Goal: Information Seeking & Learning: Learn about a topic

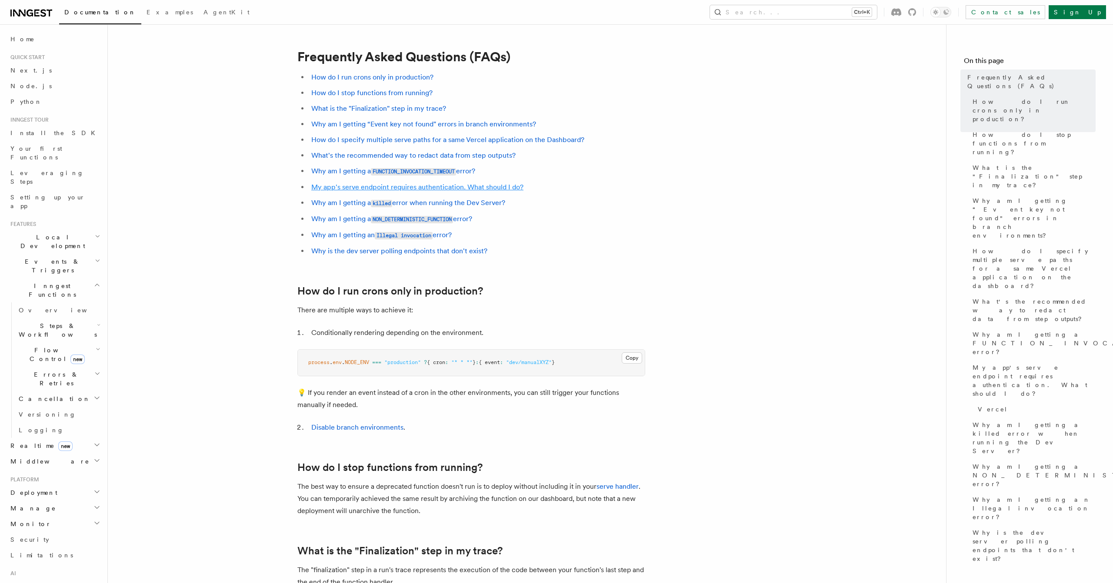
click at [356, 191] on link "My app's serve endpoint requires authentication. What should I do?" at bounding box center [417, 187] width 212 height 8
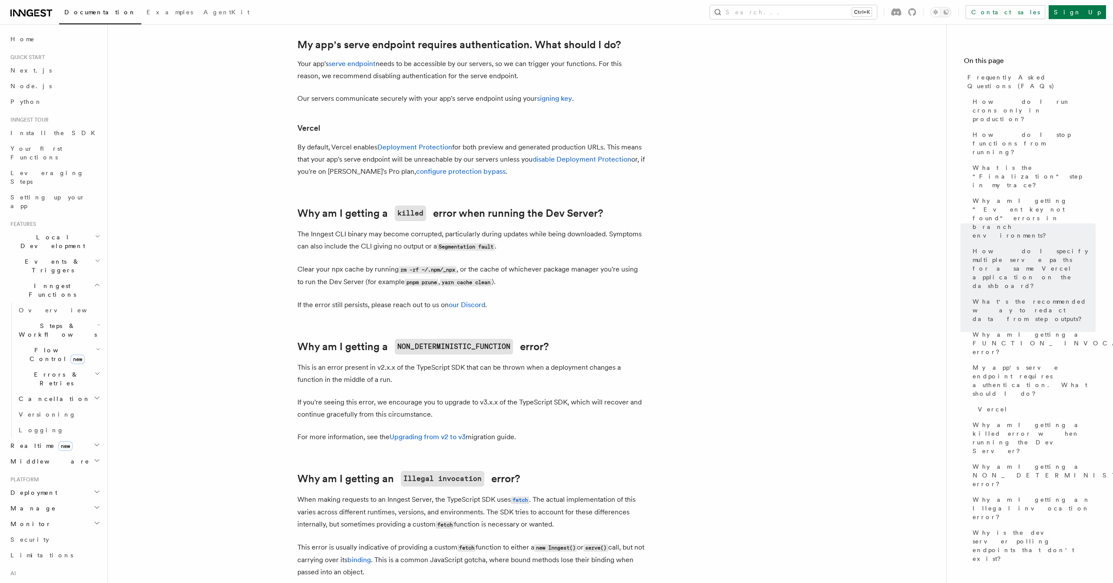
scroll to position [1028, 0]
click at [564, 100] on link "signing key" at bounding box center [554, 98] width 35 height 8
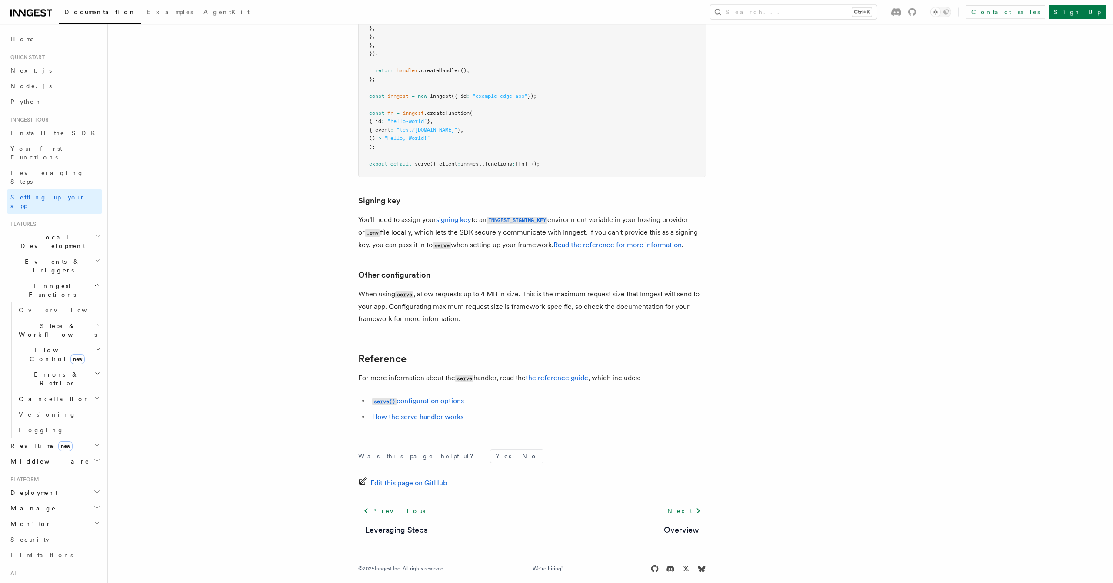
scroll to position [7225, 0]
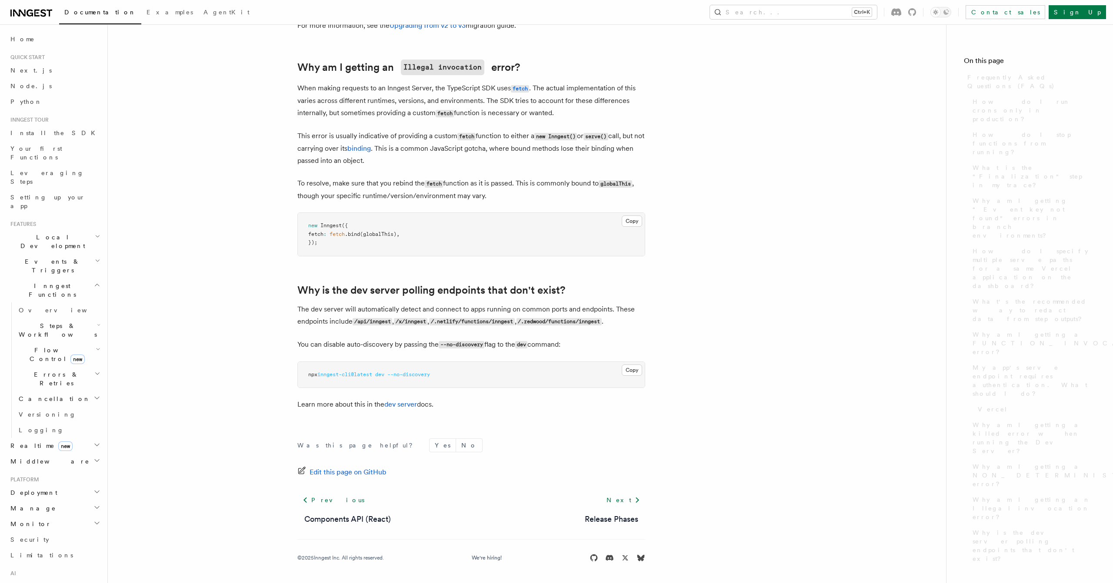
scroll to position [1028, 0]
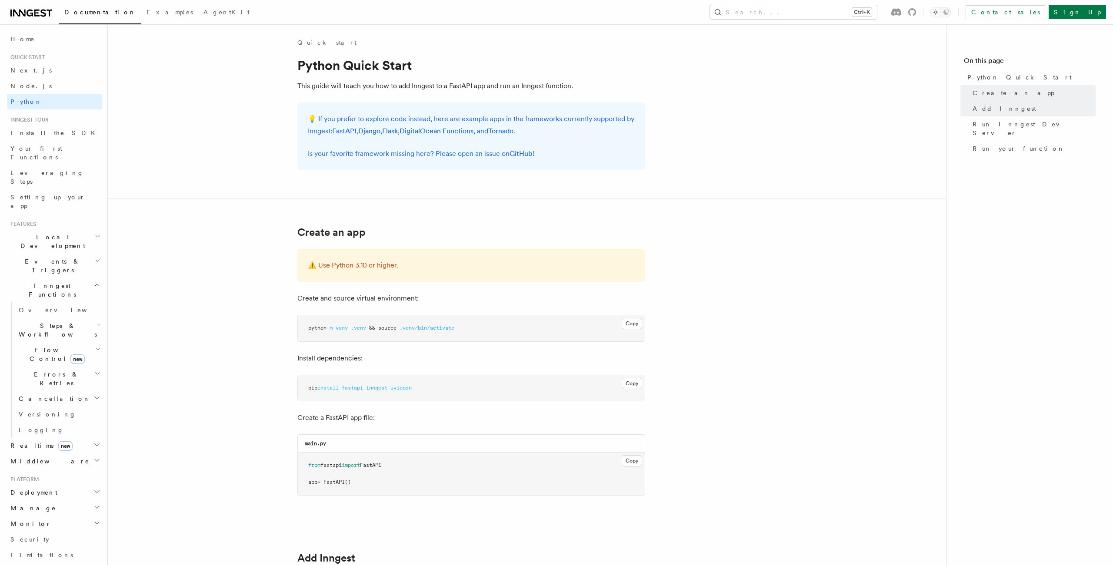
scroll to position [396, 0]
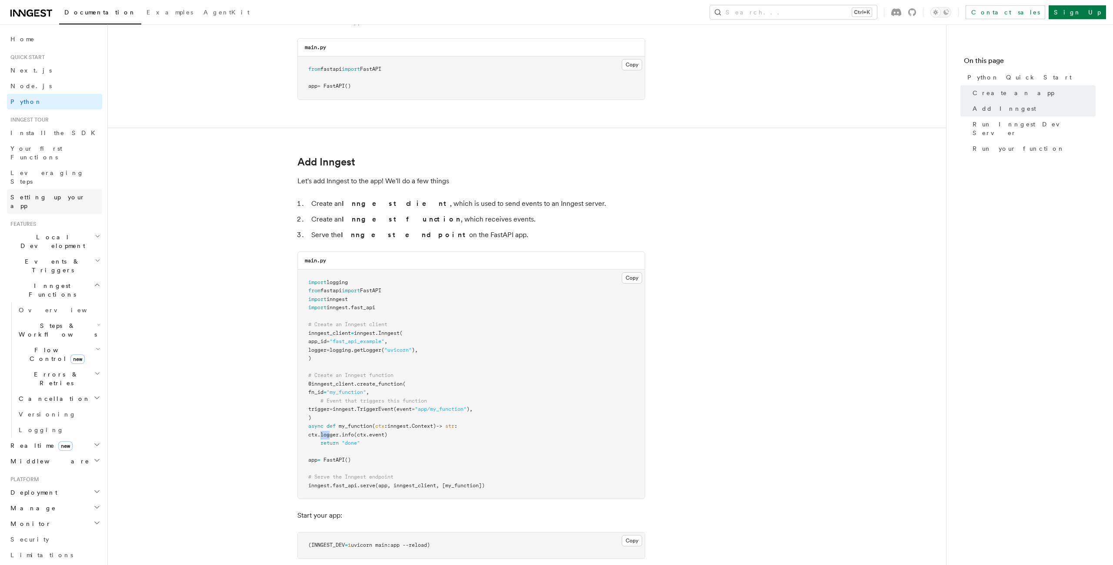
click at [34, 194] on span "Setting up your app" at bounding box center [47, 202] width 75 height 16
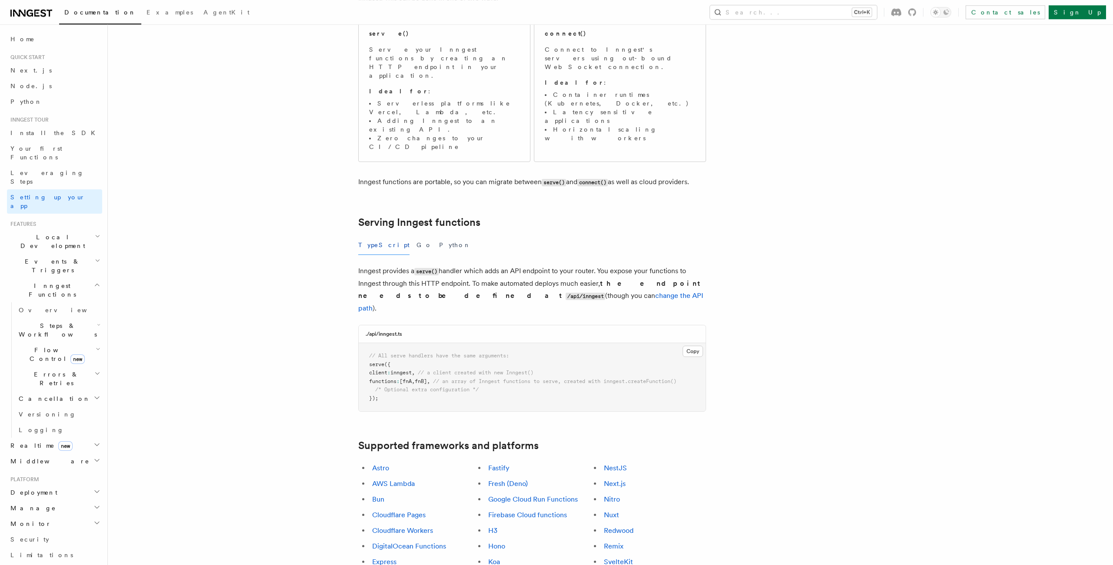
scroll to position [115, 0]
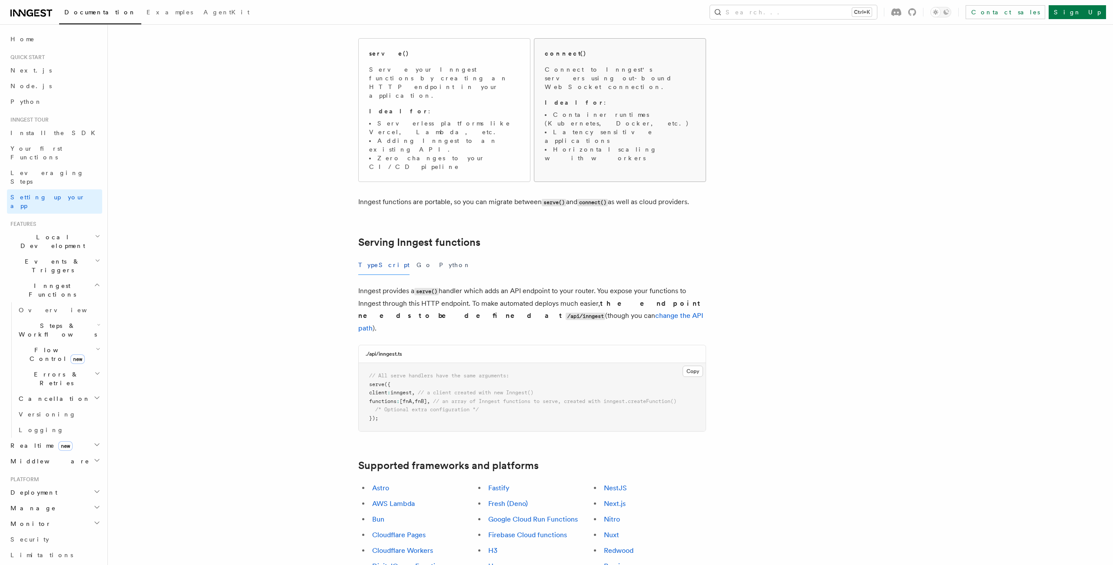
click at [626, 145] on li "Horizontal scaling with workers" at bounding box center [620, 153] width 150 height 17
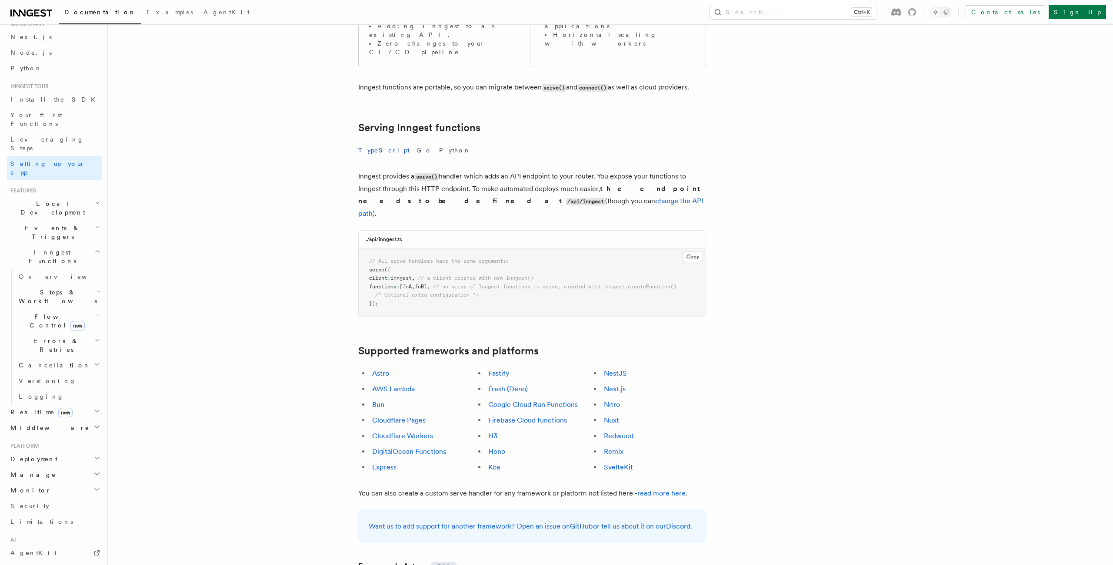
scroll to position [50, 0]
click at [76, 180] on h2 "Local Development" at bounding box center [54, 192] width 95 height 24
click at [77, 180] on h2 "Local Development" at bounding box center [54, 192] width 95 height 24
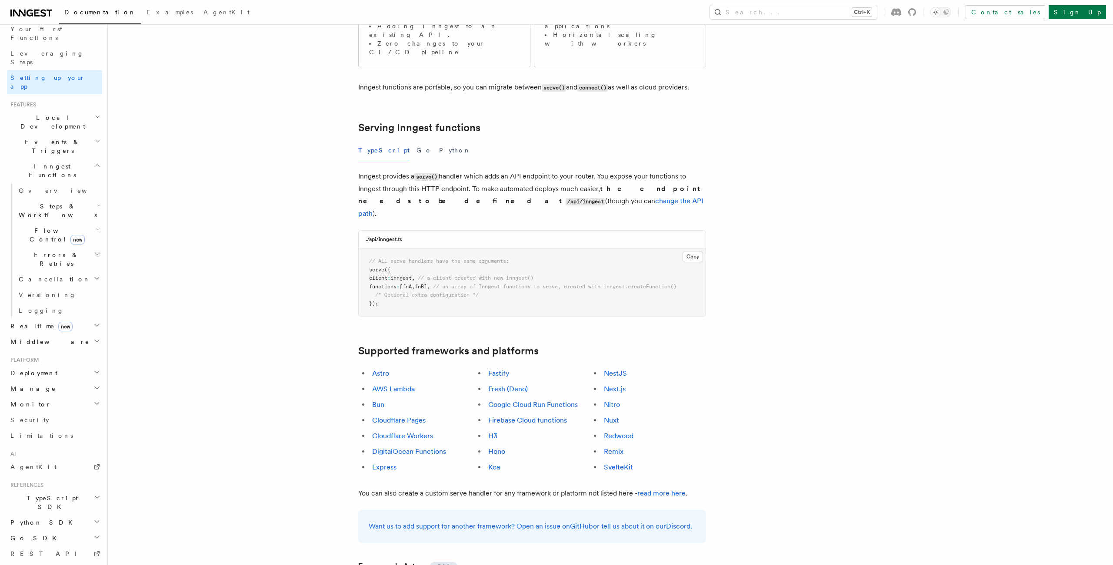
scroll to position [130, 0]
click at [58, 355] on h2 "Deployment" at bounding box center [54, 363] width 95 height 16
click at [47, 371] on link "Overview" at bounding box center [58, 379] width 87 height 16
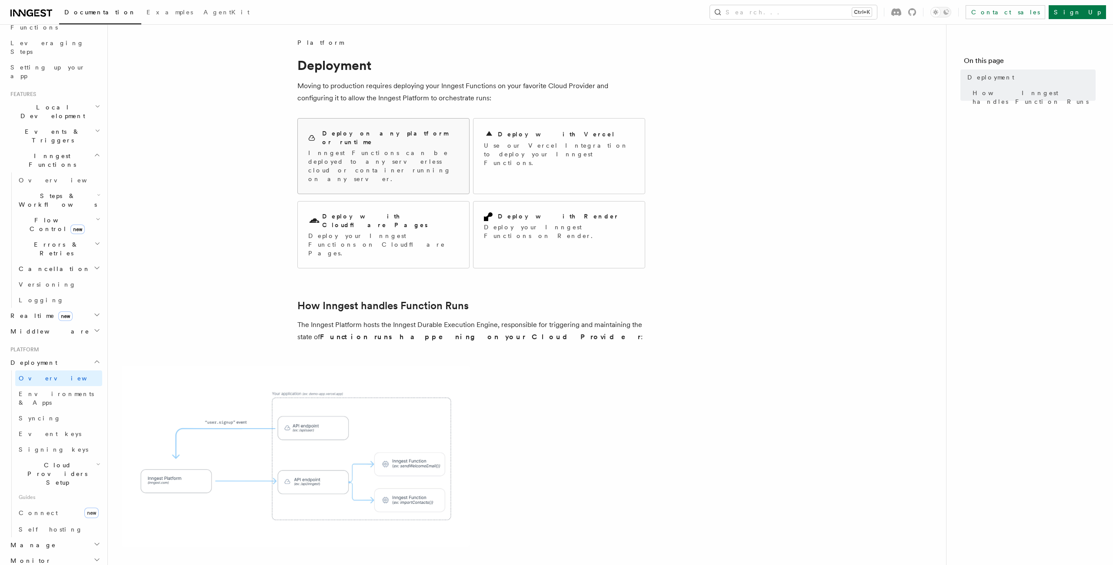
click at [431, 138] on div "Deploy on any platform or runtime Inngest Functions can be deployed to any serv…" at bounding box center [383, 156] width 150 height 54
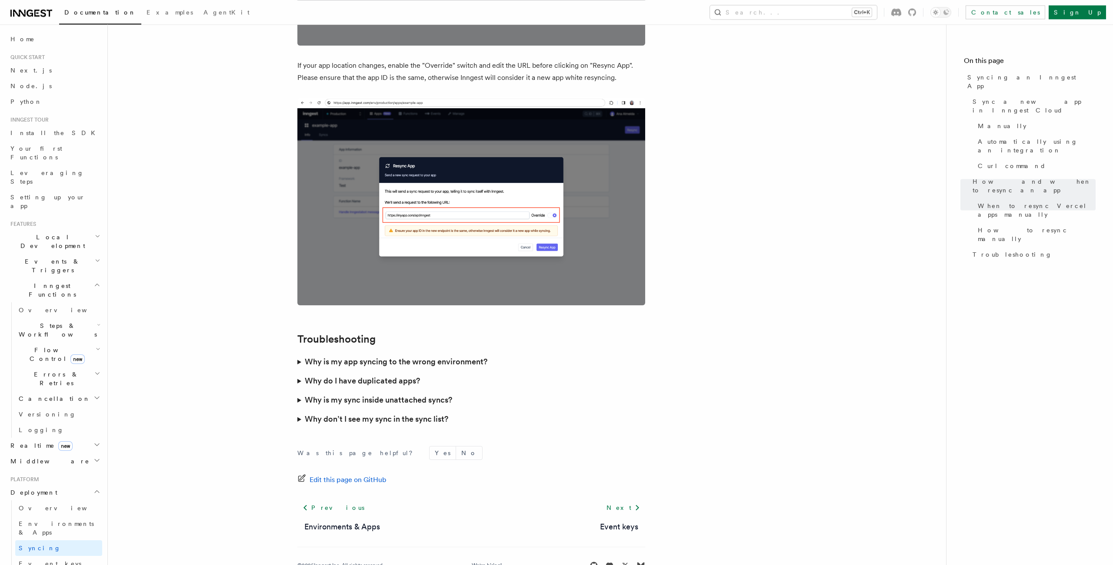
scroll to position [2322, 0]
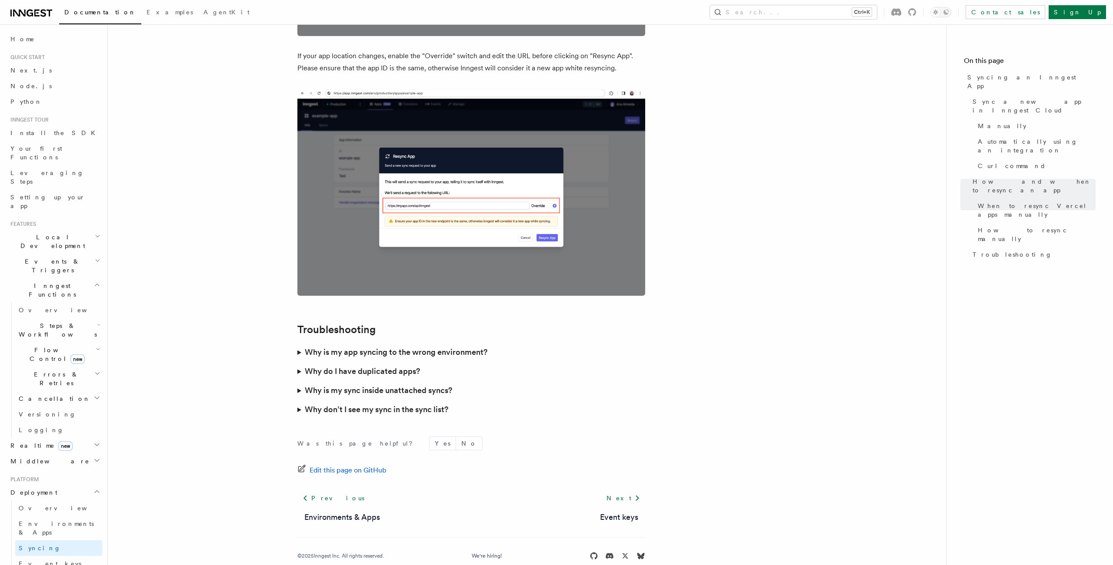
click at [382, 346] on h3 "Why is my app syncing to the wrong environment?" at bounding box center [396, 352] width 183 height 12
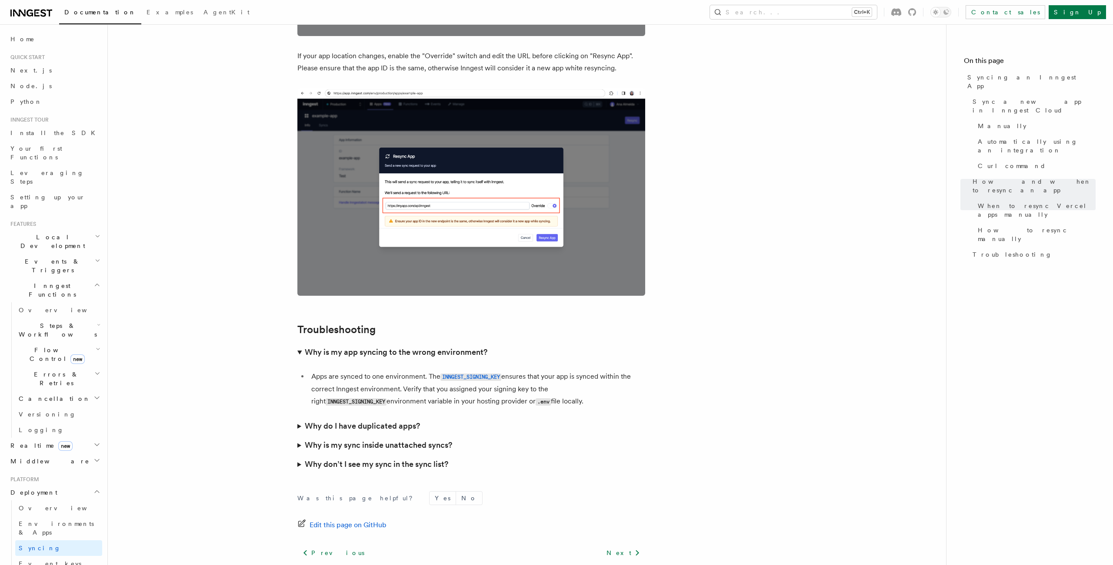
scroll to position [2378, 0]
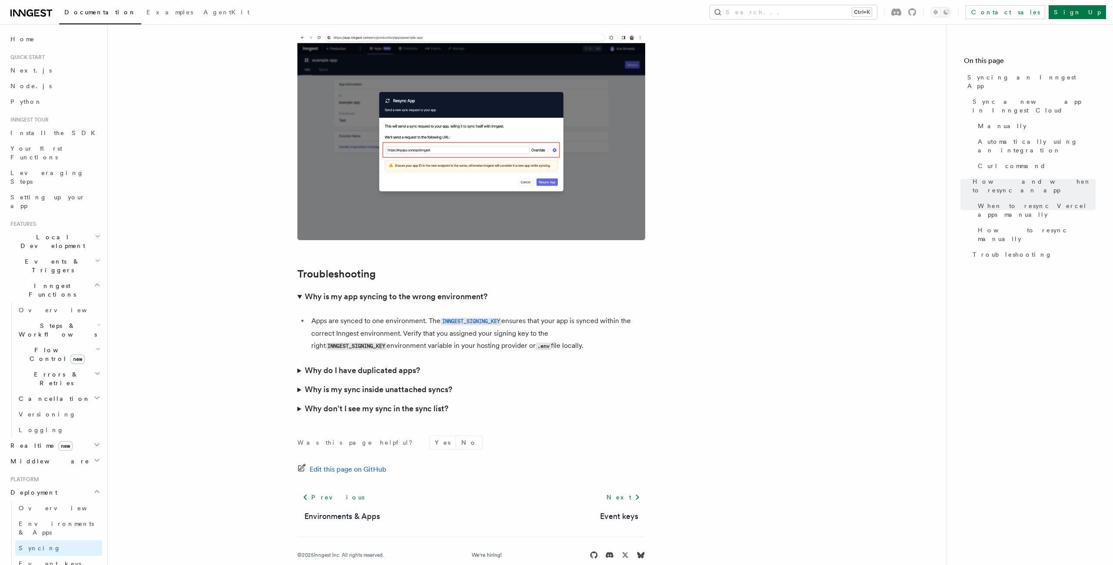
click at [376, 403] on h3 "Why don’t I see my sync in the sync list?" at bounding box center [376, 409] width 143 height 12
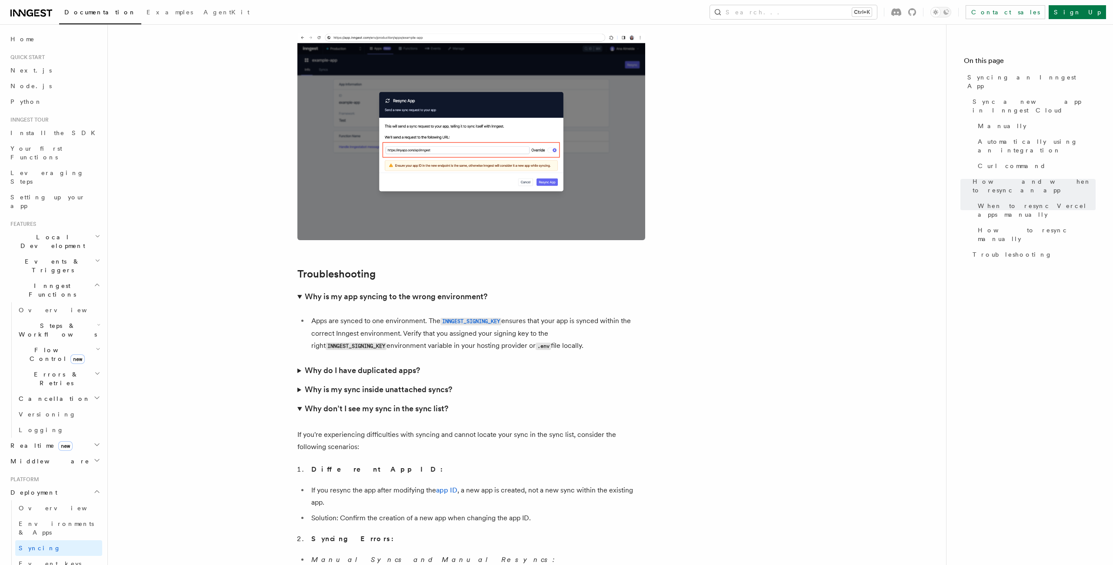
click at [382, 384] on h3 "Why is my sync inside unattached syncs?" at bounding box center [378, 390] width 147 height 12
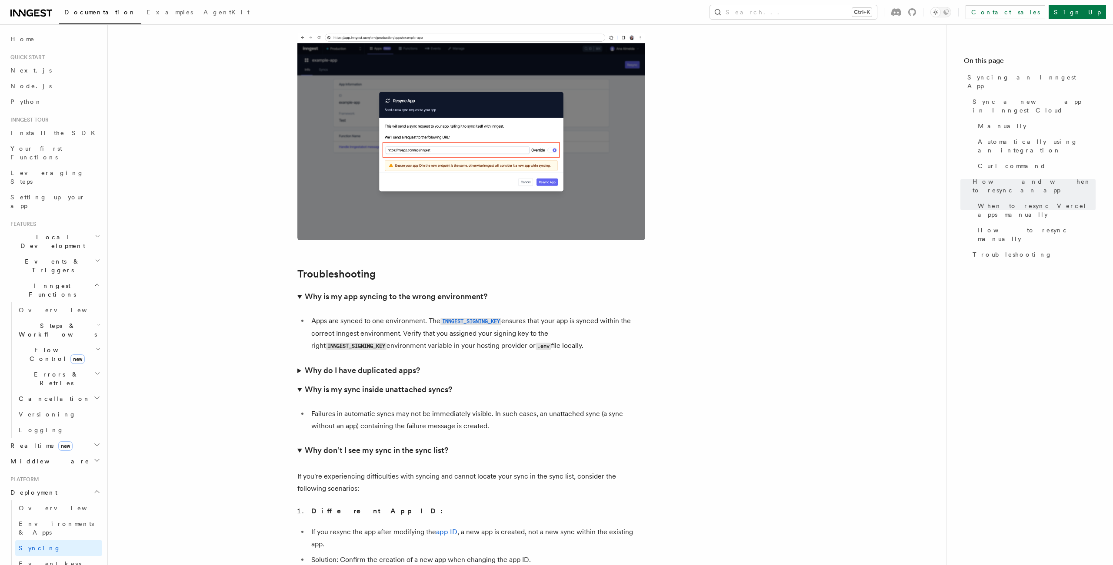
click at [388, 365] on h3 "Why do I have duplicated apps?" at bounding box center [362, 371] width 115 height 12
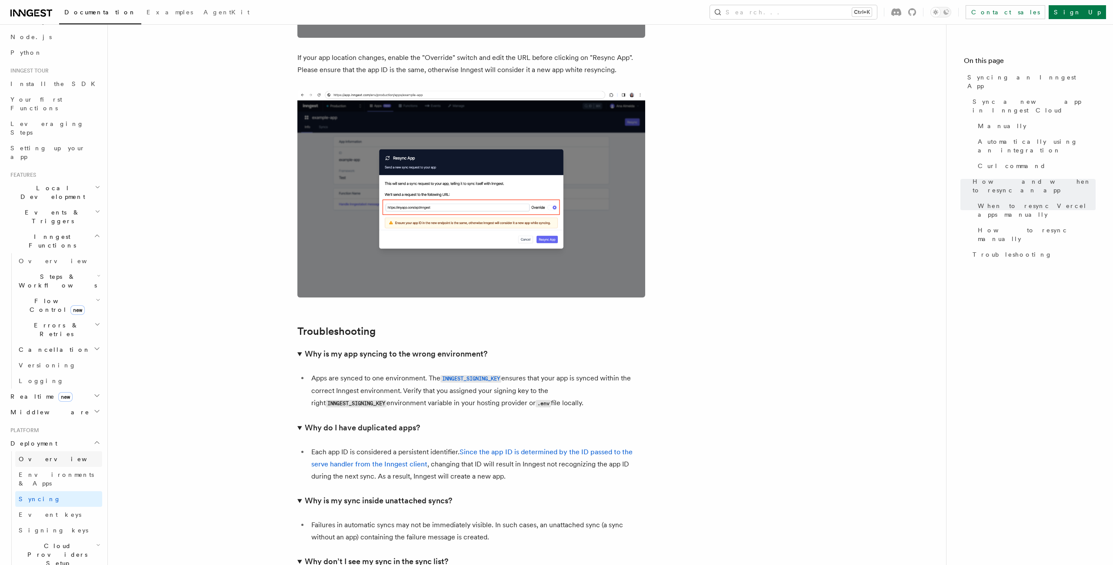
scroll to position [50, 0]
click at [64, 451] on link "Overview" at bounding box center [58, 459] width 87 height 16
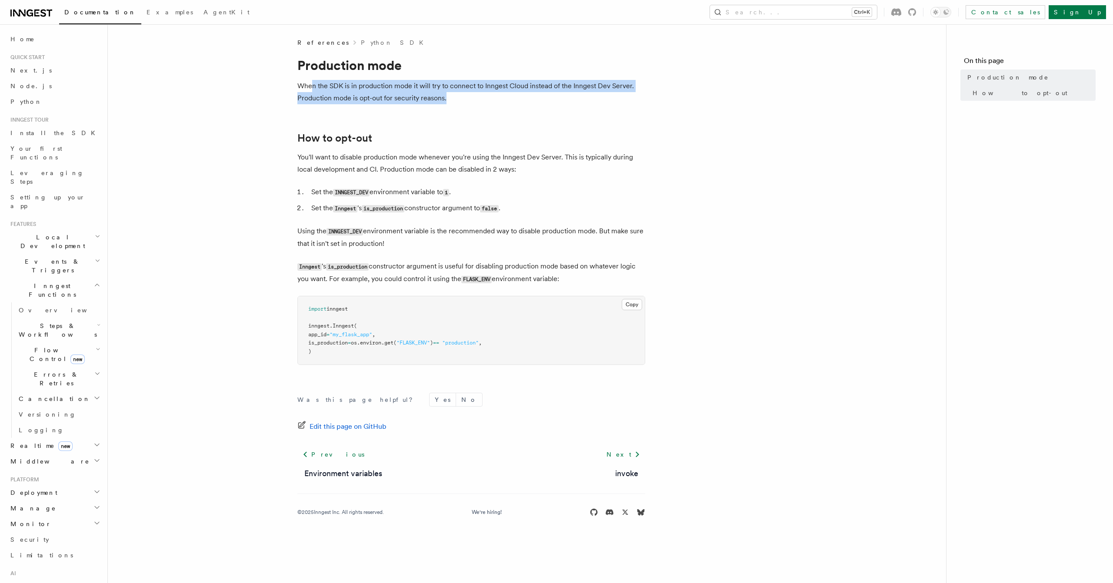
drag, startPoint x: 312, startPoint y: 82, endPoint x: 520, endPoint y: 92, distance: 208.0
click at [515, 92] on p "When the SDK is in production mode it will try to connect to Inngest Cloud inst…" at bounding box center [471, 92] width 348 height 24
click at [520, 92] on p "When the SDK is in production mode it will try to connect to Inngest Cloud inst…" at bounding box center [471, 92] width 348 height 24
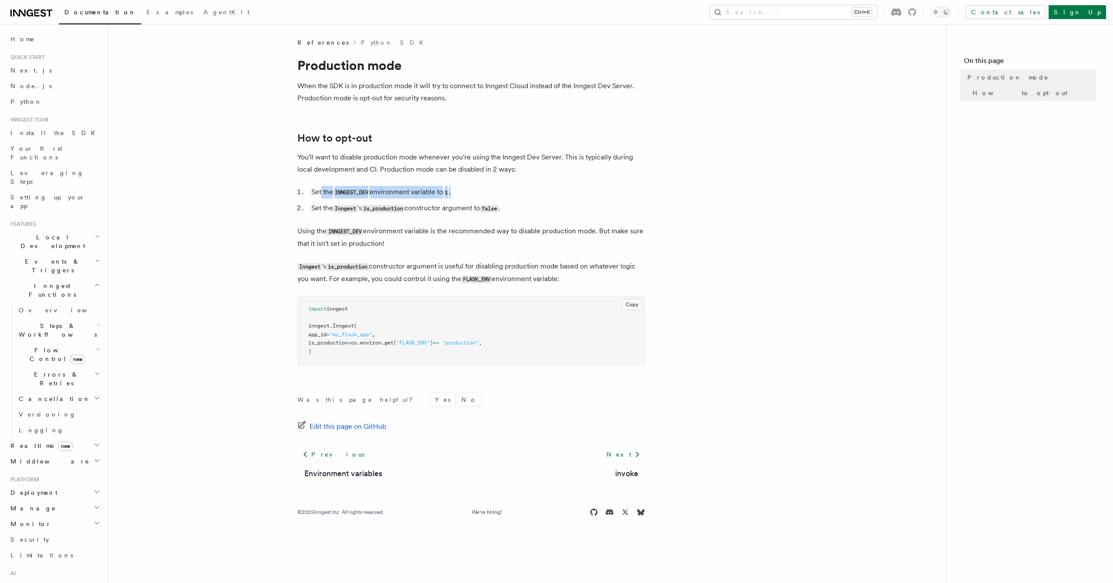
drag, startPoint x: 322, startPoint y: 190, endPoint x: 472, endPoint y: 191, distance: 149.9
click at [468, 191] on li "Set the INNGEST_DEV environment variable to 1 ." at bounding box center [477, 192] width 336 height 13
click at [477, 190] on li "Set the INNGEST_DEV environment variable to 1 ." at bounding box center [477, 192] width 336 height 13
drag, startPoint x: 343, startPoint y: 212, endPoint x: 480, endPoint y: 209, distance: 136.5
click at [473, 209] on li "Set the Inngest 's is_production constructor argument to false ." at bounding box center [477, 208] width 336 height 13
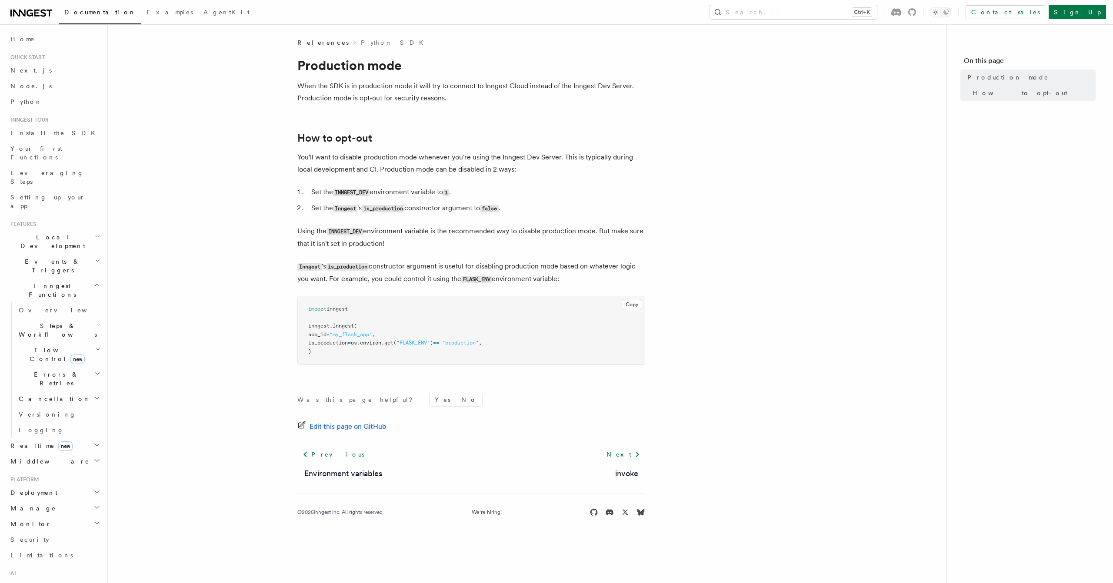
click at [480, 209] on li "Set the Inngest 's is_production constructor argument to false ." at bounding box center [477, 208] width 336 height 13
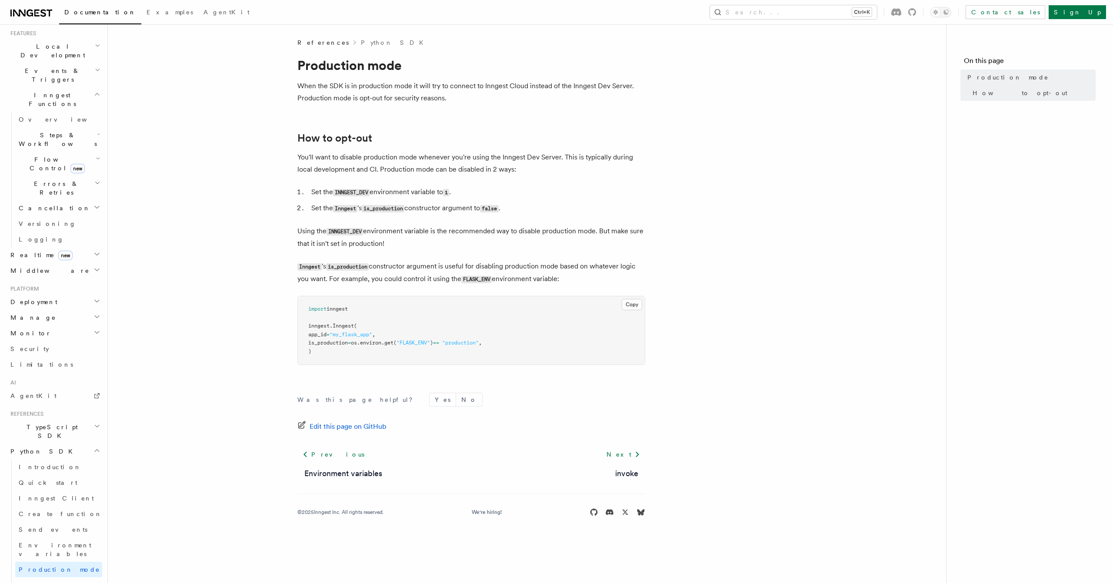
scroll to position [198, 0]
click at [65, 412] on h2 "TypeScript SDK" at bounding box center [54, 424] width 95 height 24
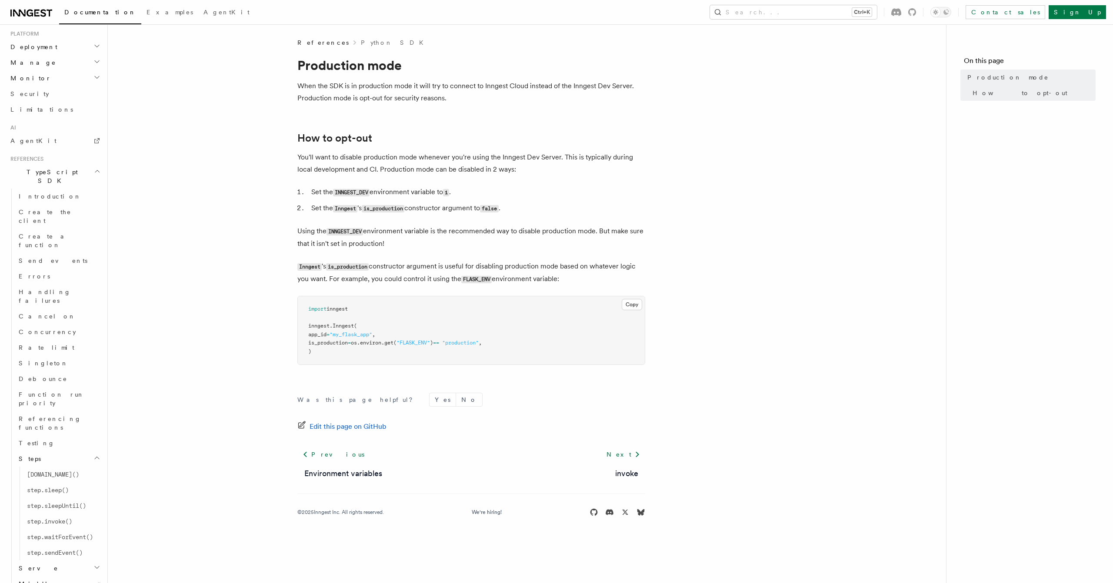
click at [88, 561] on h2 "Serve" at bounding box center [58, 569] width 87 height 16
click at [92, 508] on h2 "Middleware" at bounding box center [58, 516] width 87 height 16
click at [87, 477] on link "Configuration" at bounding box center [62, 485] width 79 height 16
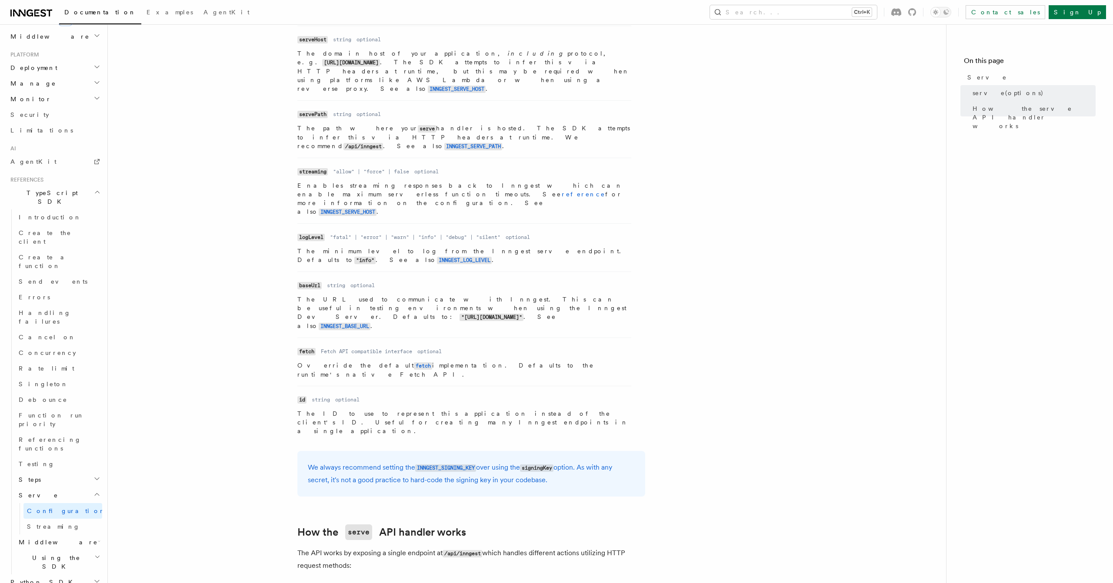
scroll to position [621, 0]
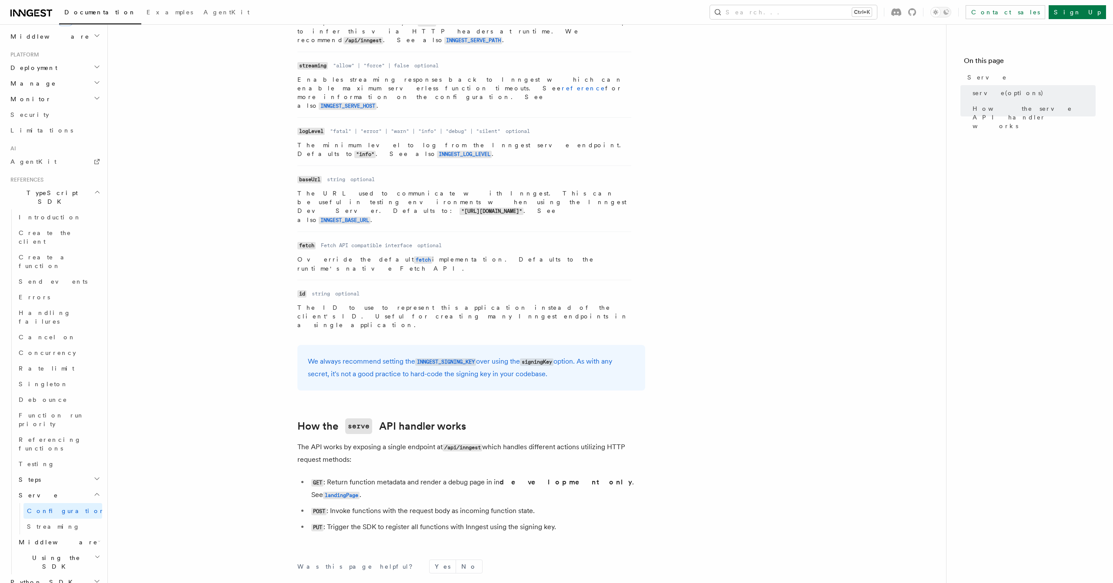
click at [53, 535] on h2 "Middleware" at bounding box center [58, 543] width 87 height 16
click at [810, 16] on button "Search... Ctrl+K" at bounding box center [793, 12] width 167 height 14
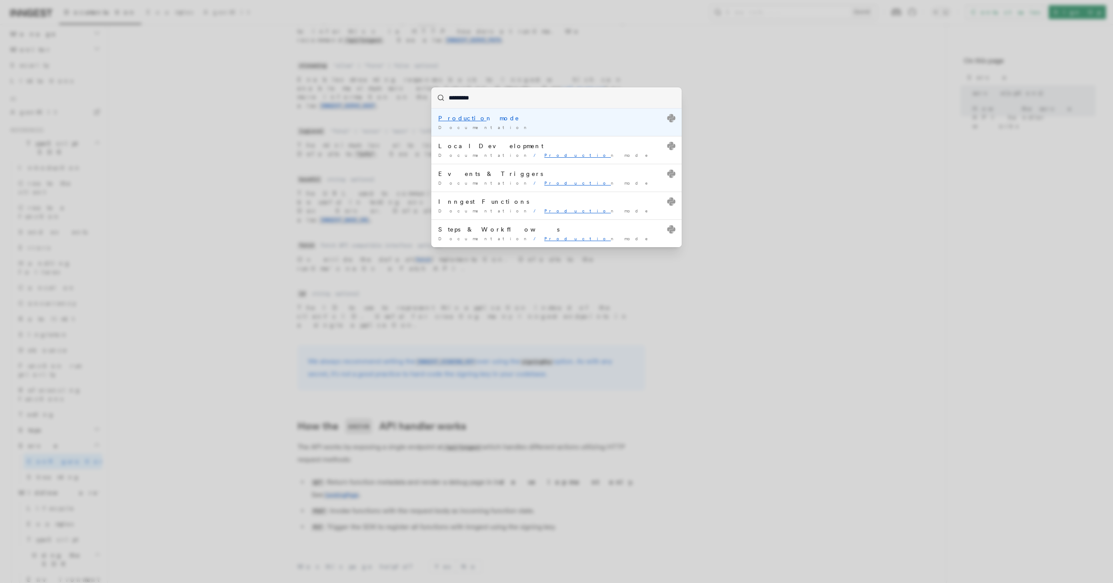
type input "**********"
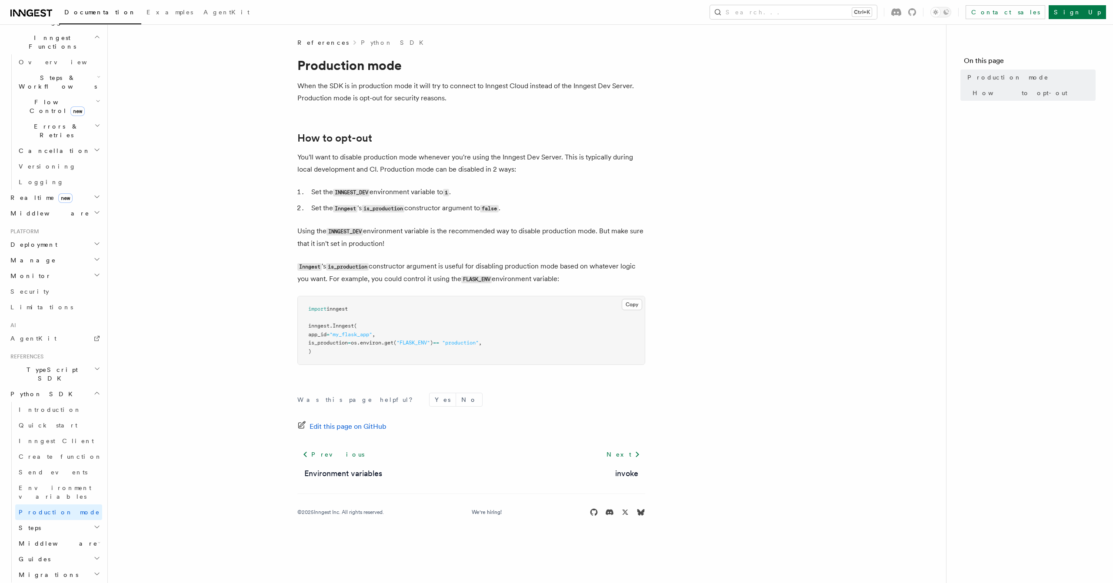
scroll to position [235, 0]
click at [42, 420] on span "Introduction" at bounding box center [50, 423] width 63 height 7
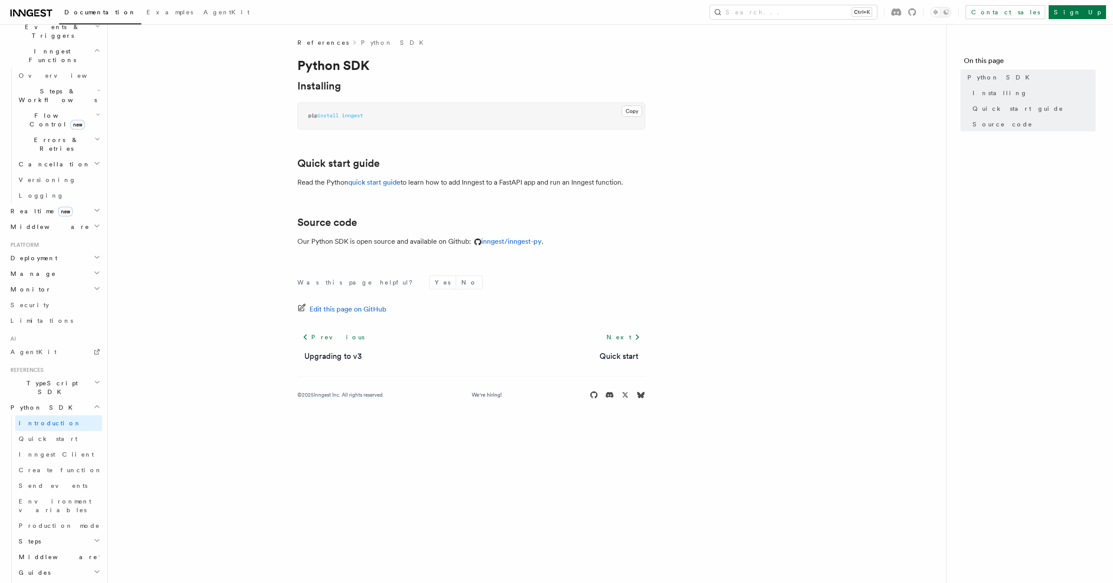
click at [56, 375] on h2 "TypeScript SDK" at bounding box center [54, 387] width 95 height 24
click at [52, 404] on span "Introduction" at bounding box center [50, 407] width 63 height 7
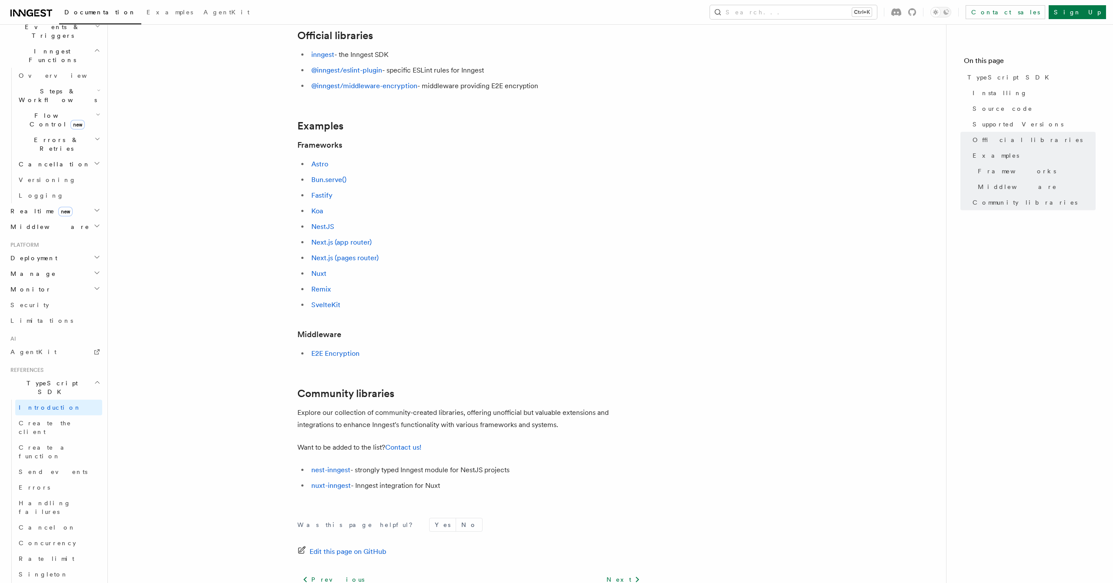
scroll to position [370, 0]
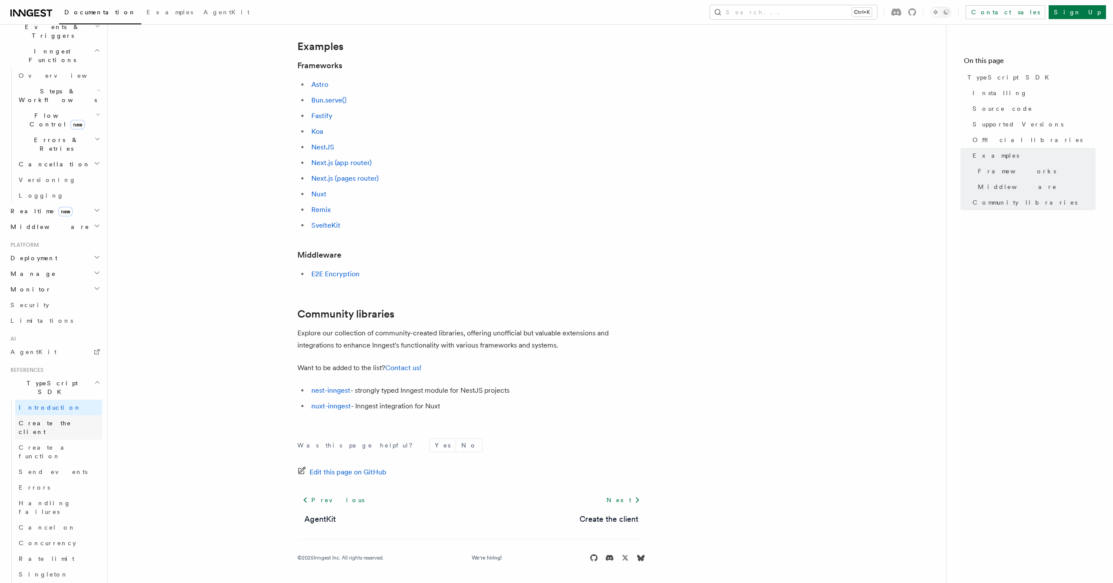
click at [80, 415] on link "Create the client" at bounding box center [58, 427] width 87 height 24
